Goal: Task Accomplishment & Management: Use online tool/utility

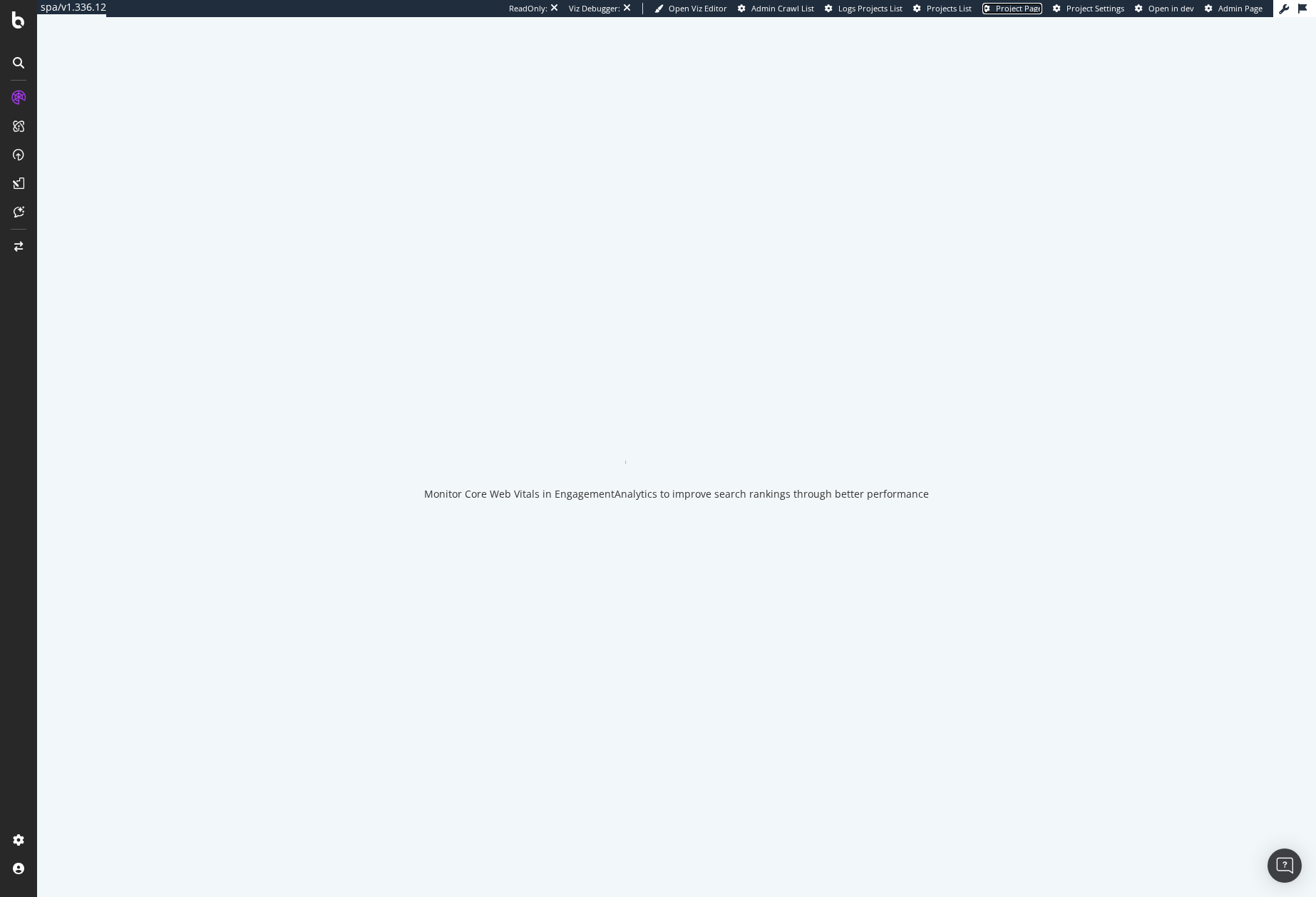
click at [1013, 7] on span "Project Page" at bounding box center [1019, 7] width 47 height 11
